Goal: Use online tool/utility

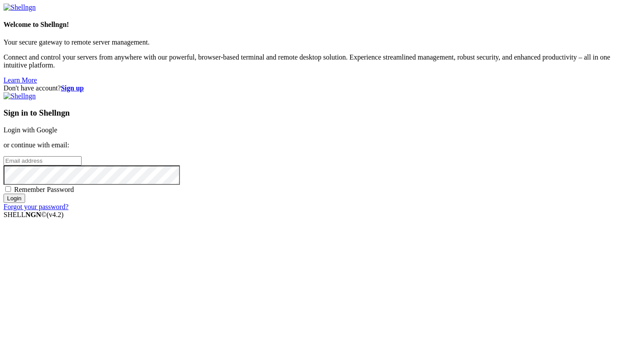
click at [57, 126] on link "Login with Google" at bounding box center [31, 129] width 54 height 7
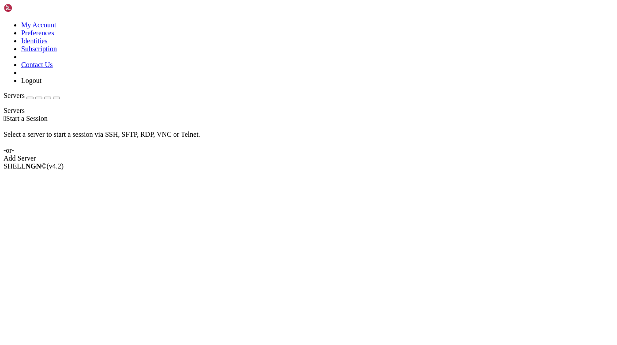
click at [122, 162] on div "My Account Preferences Identities Subscription Contact Us Logout Servers Server…" at bounding box center [309, 83] width 610 height 159
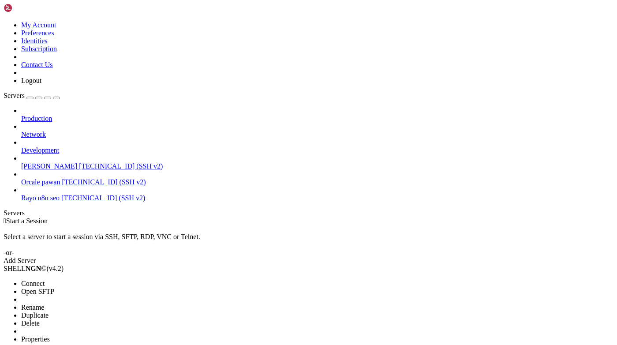
click at [45, 280] on span "Connect" at bounding box center [32, 283] width 23 height 7
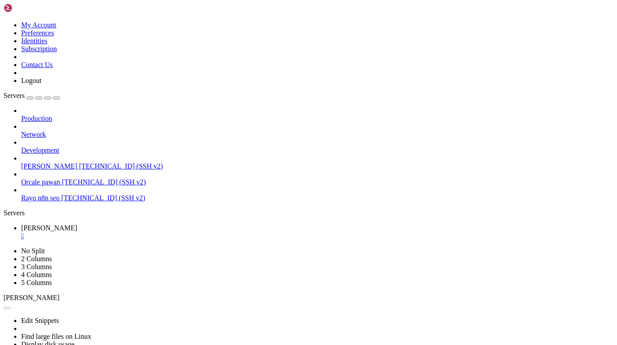
click at [4, 21] on link at bounding box center [4, 21] width 0 height 0
click at [4, 21] on icon at bounding box center [4, 21] width 0 height 0
